Goal: Information Seeking & Learning: Learn about a topic

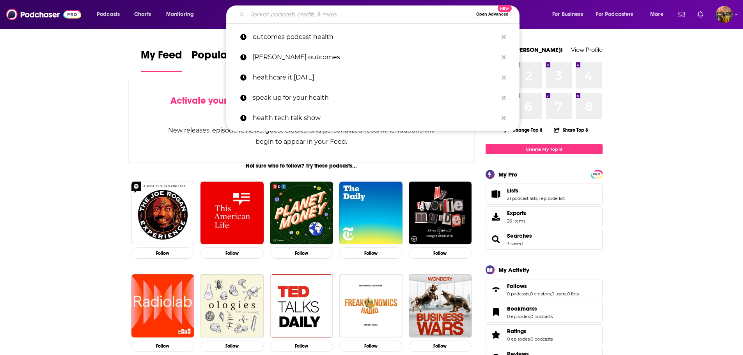
click at [347, 19] on input "Search podcasts, credits, & more..." at bounding box center [360, 14] width 225 height 12
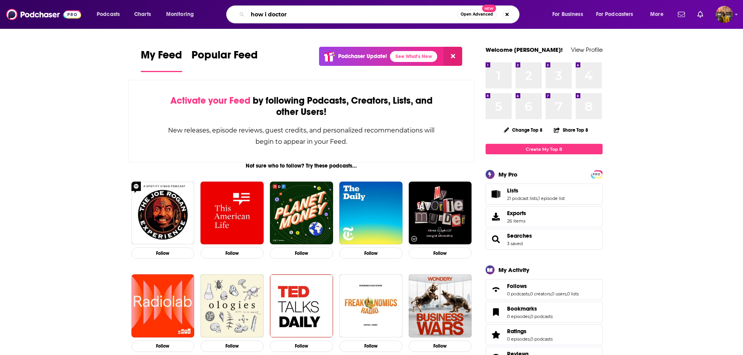
type input "how i doctor"
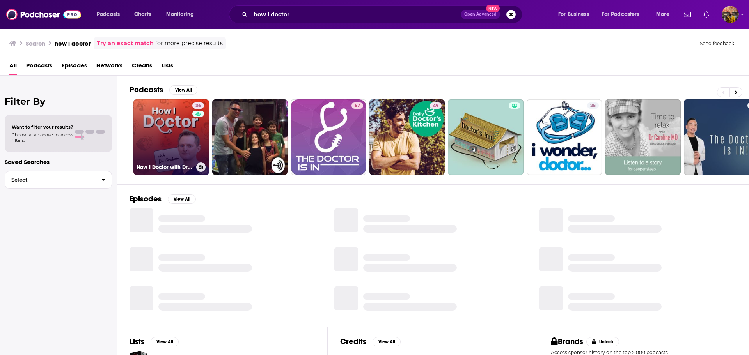
click at [164, 149] on link "36 How I Doctor with Dr. [PERSON_NAME]" at bounding box center [171, 137] width 76 height 76
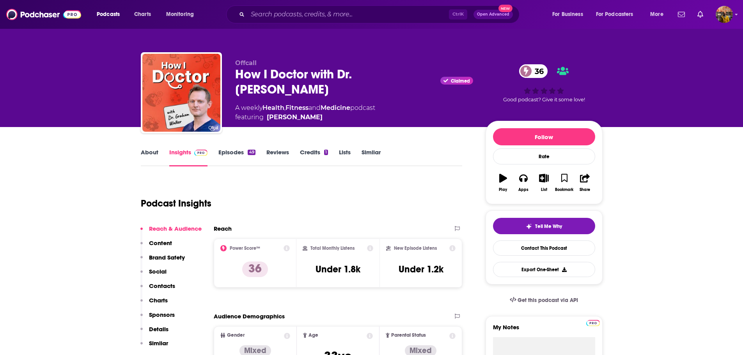
click at [147, 153] on link "About" at bounding box center [150, 158] width 18 height 18
